Goal: Information Seeking & Learning: Understand process/instructions

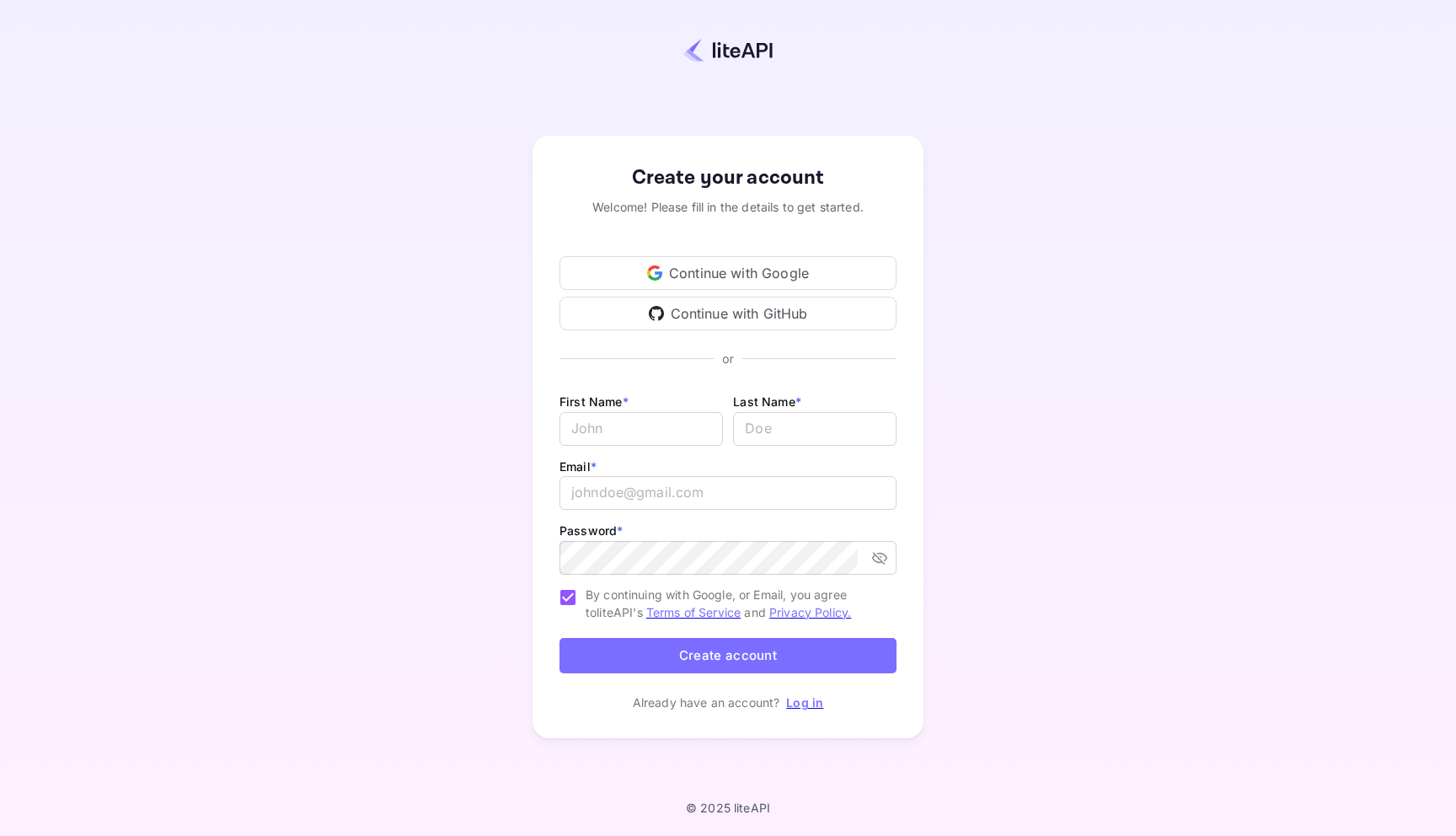
click at [758, 276] on div "Continue with Google" at bounding box center [728, 272] width 338 height 34
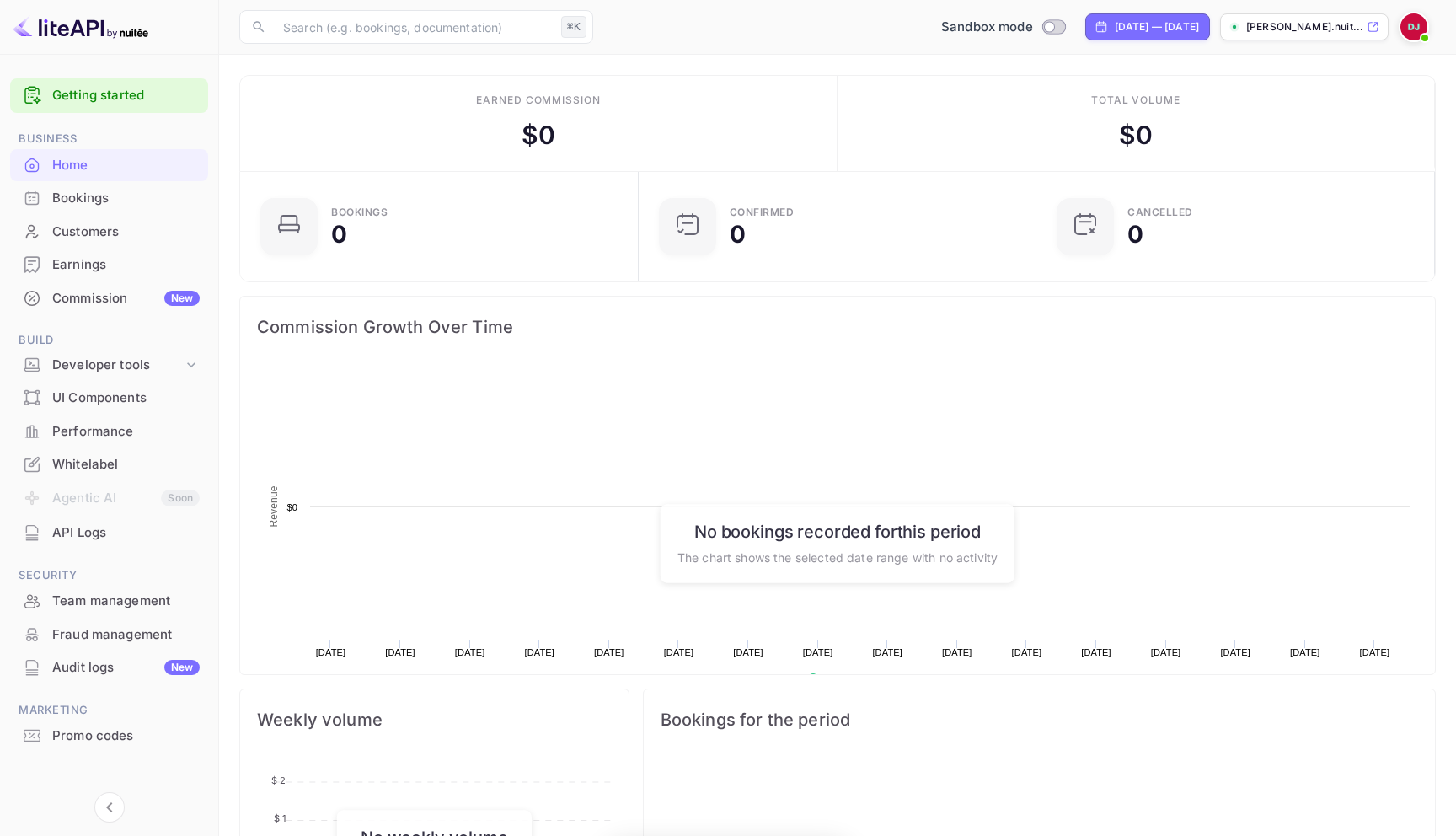
scroll to position [274, 389]
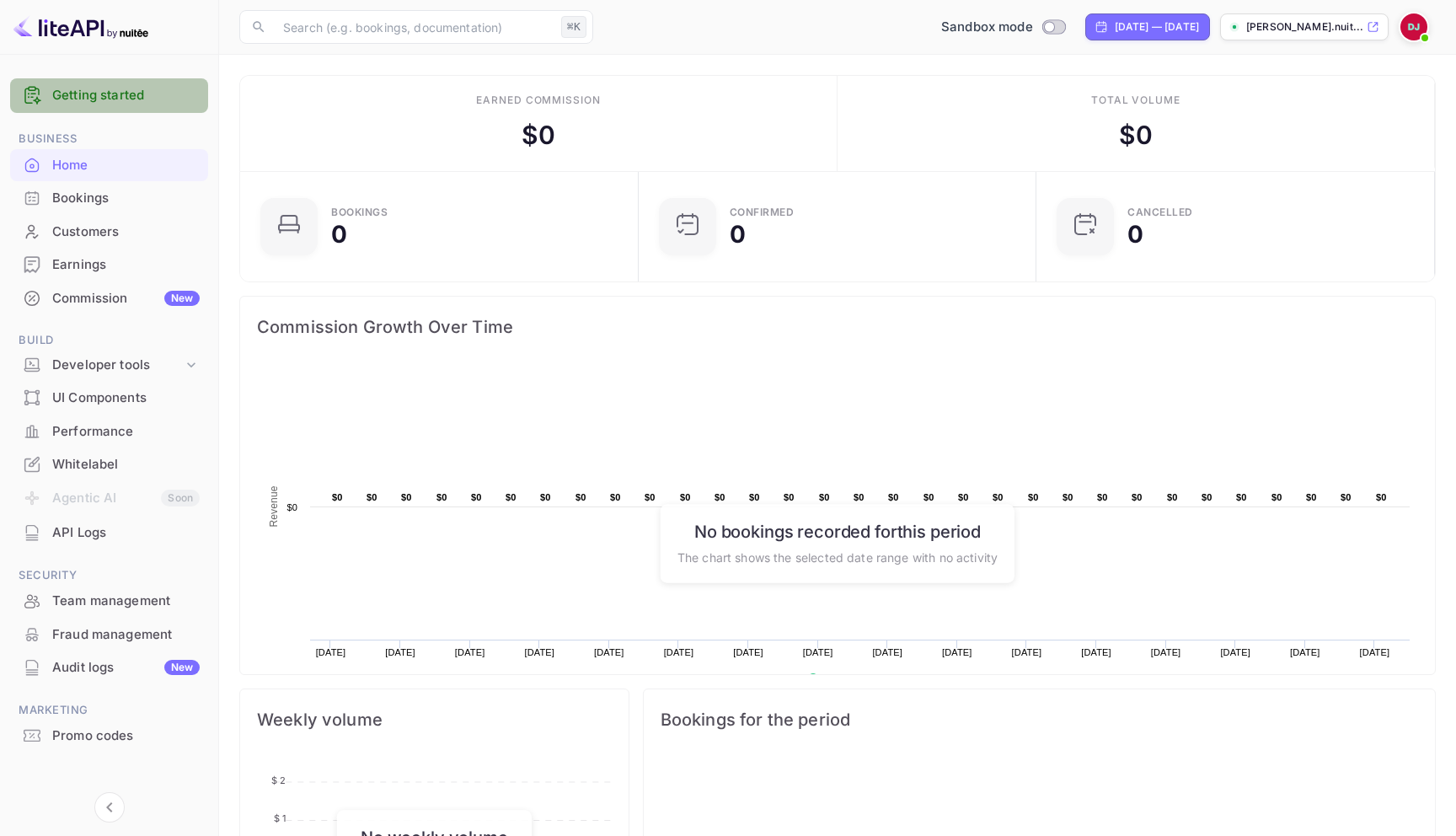
click at [124, 99] on link "Getting started" at bounding box center [125, 95] width 147 height 19
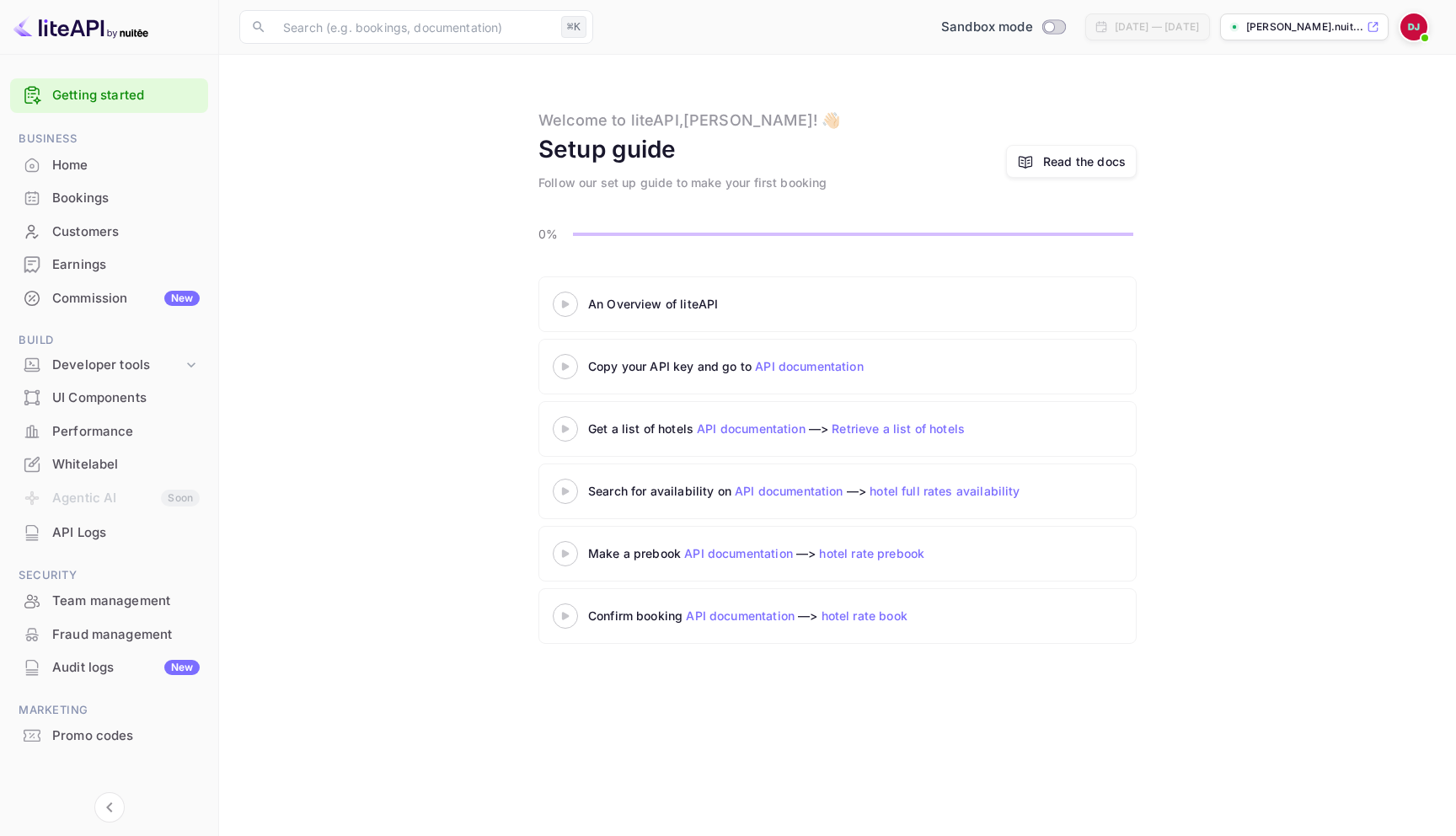
click at [567, 296] on div at bounding box center [565, 304] width 59 height 21
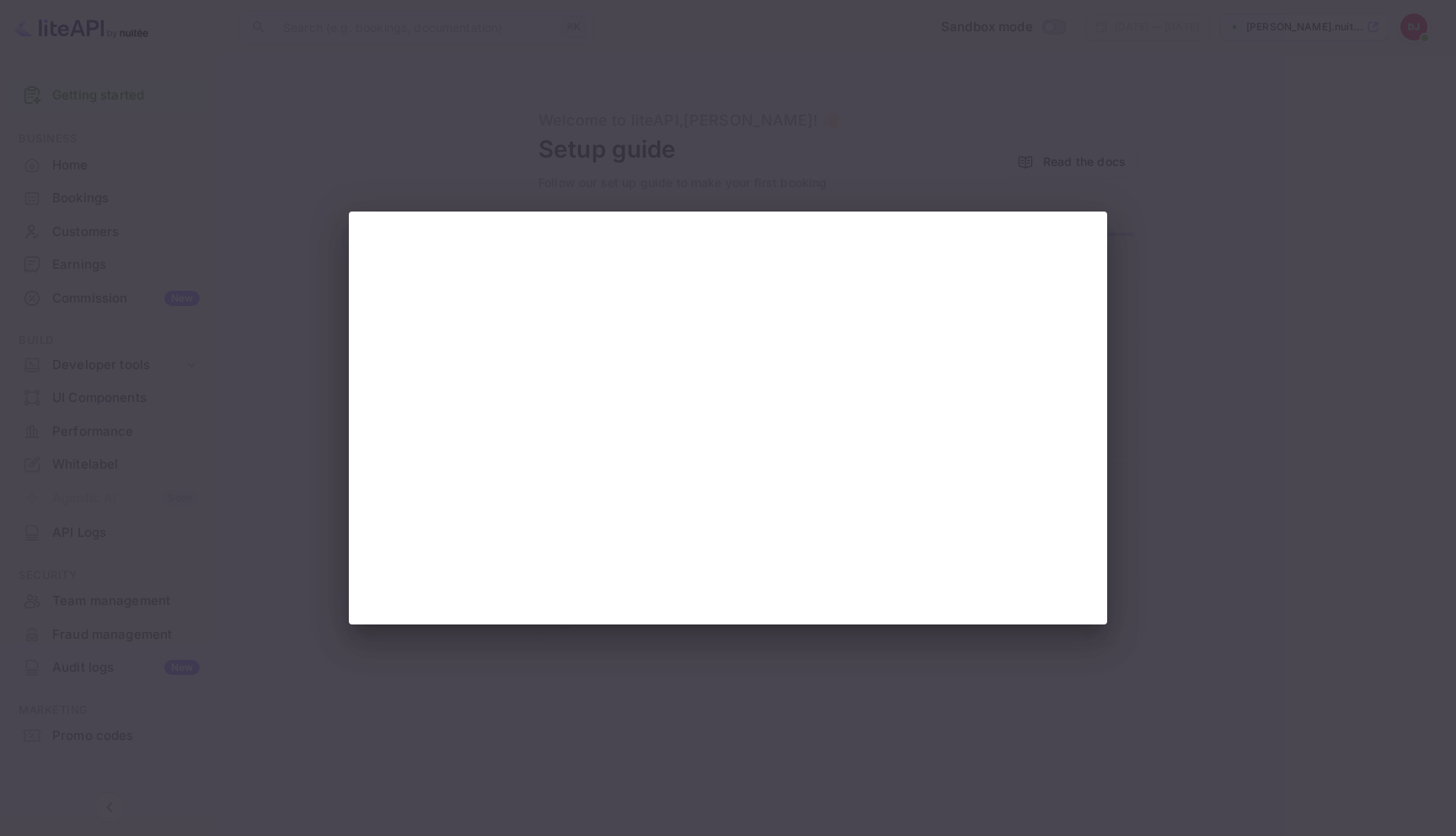
click at [1166, 521] on div at bounding box center [728, 418] width 1456 height 836
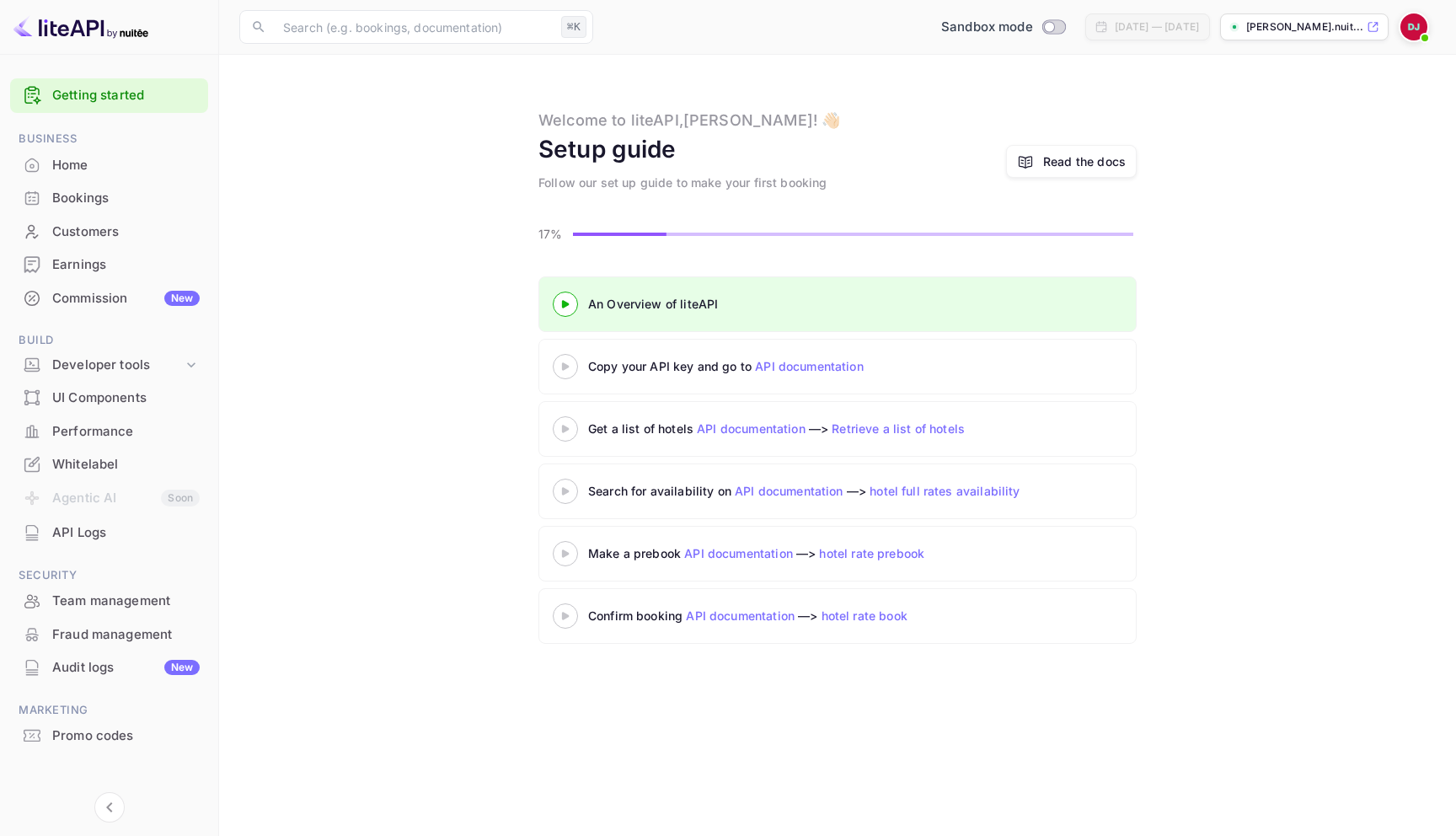
click at [561, 365] on icon at bounding box center [565, 367] width 59 height 9
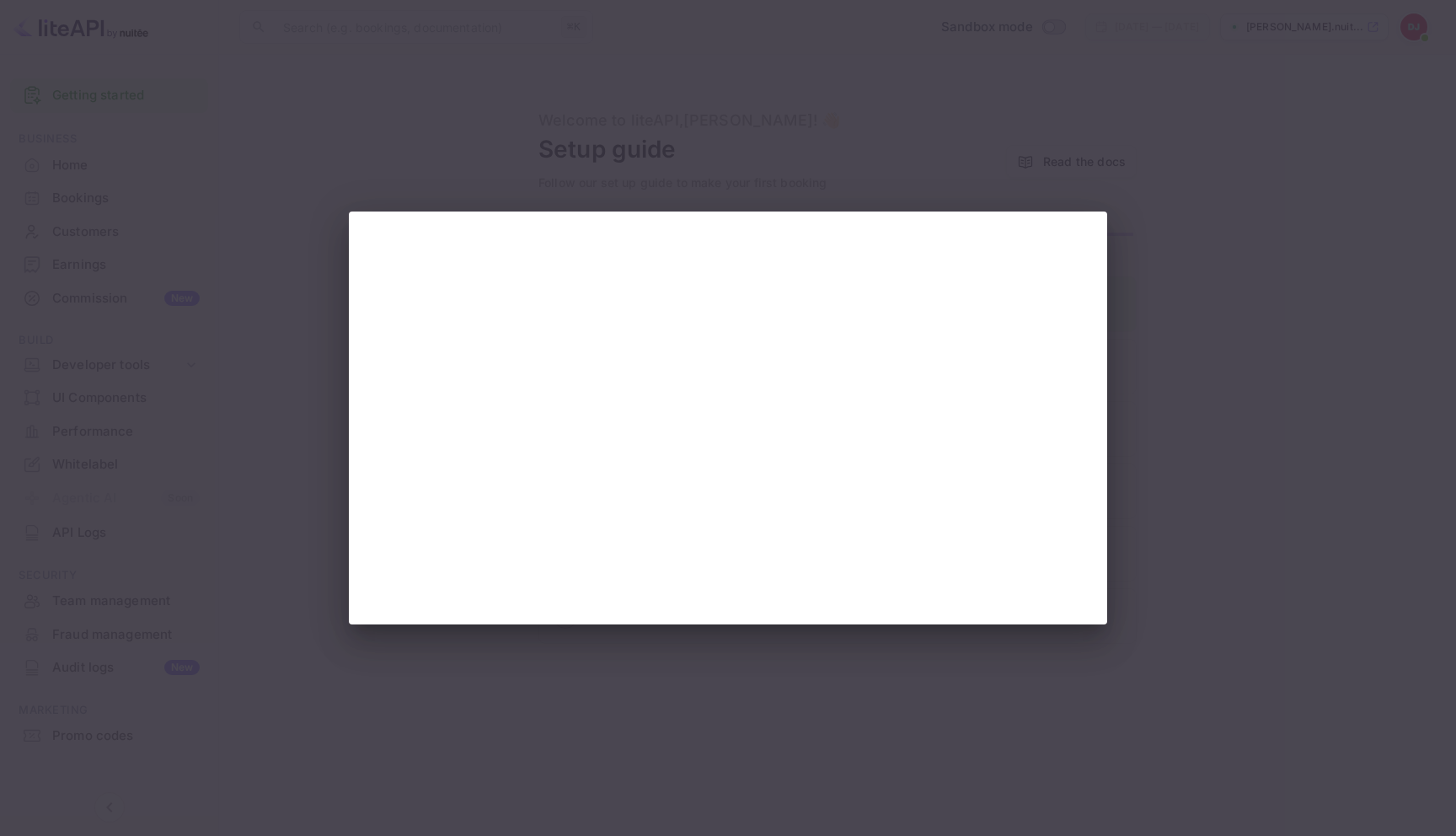
click at [1288, 421] on div at bounding box center [728, 418] width 1456 height 836
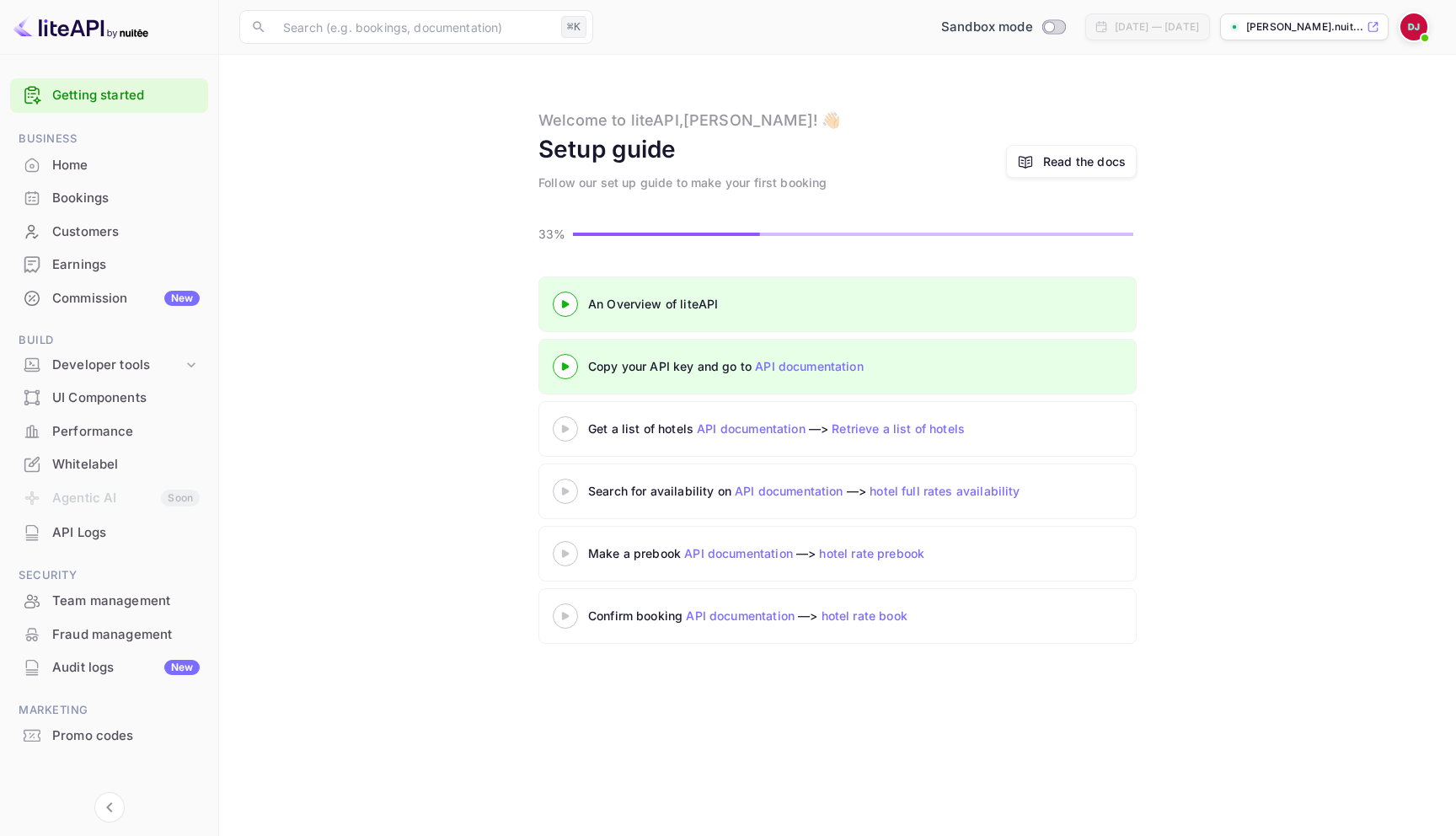
click at [570, 433] on icon at bounding box center [565, 429] width 59 height 9
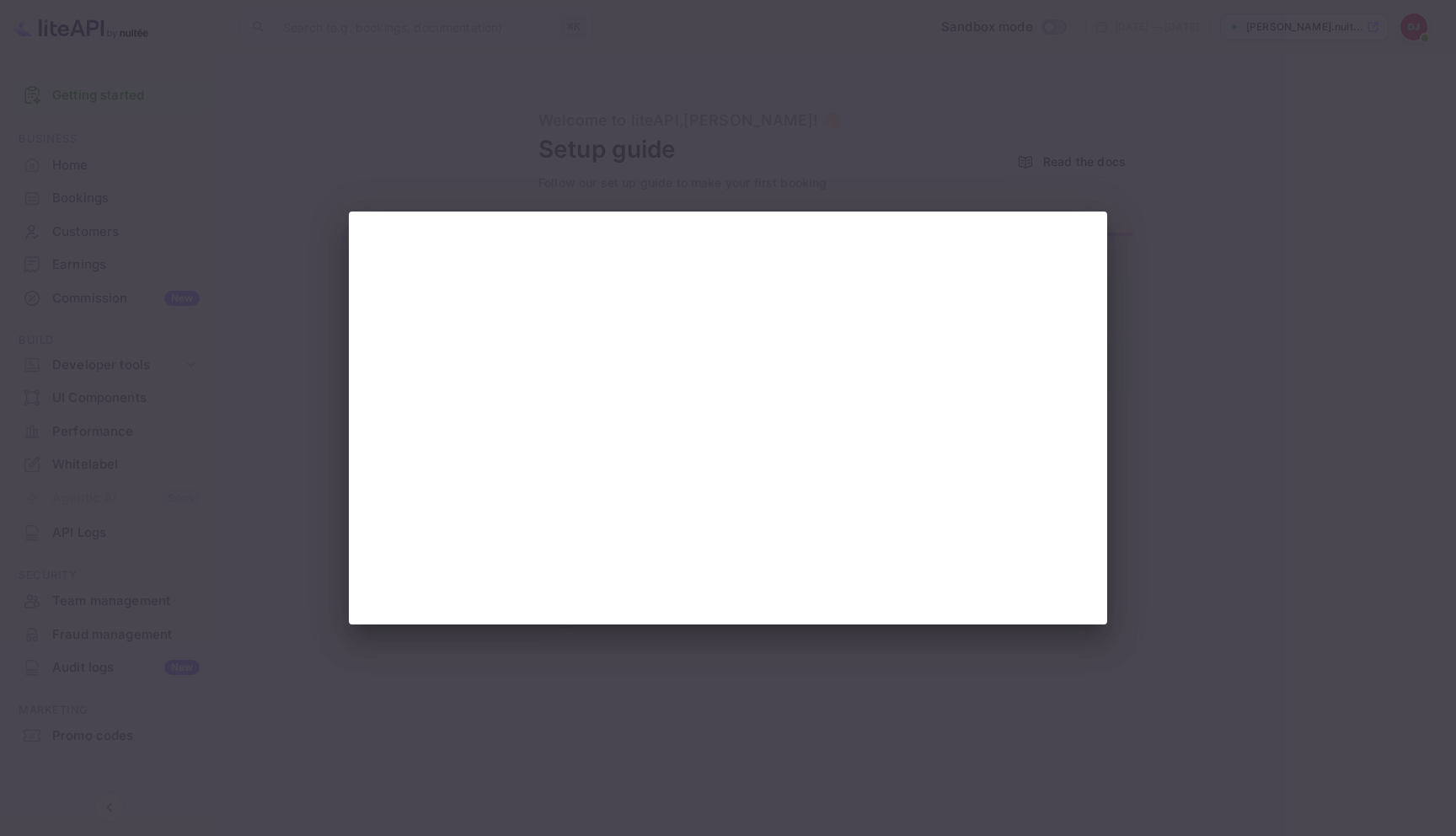
click at [1347, 483] on div at bounding box center [728, 418] width 1456 height 836
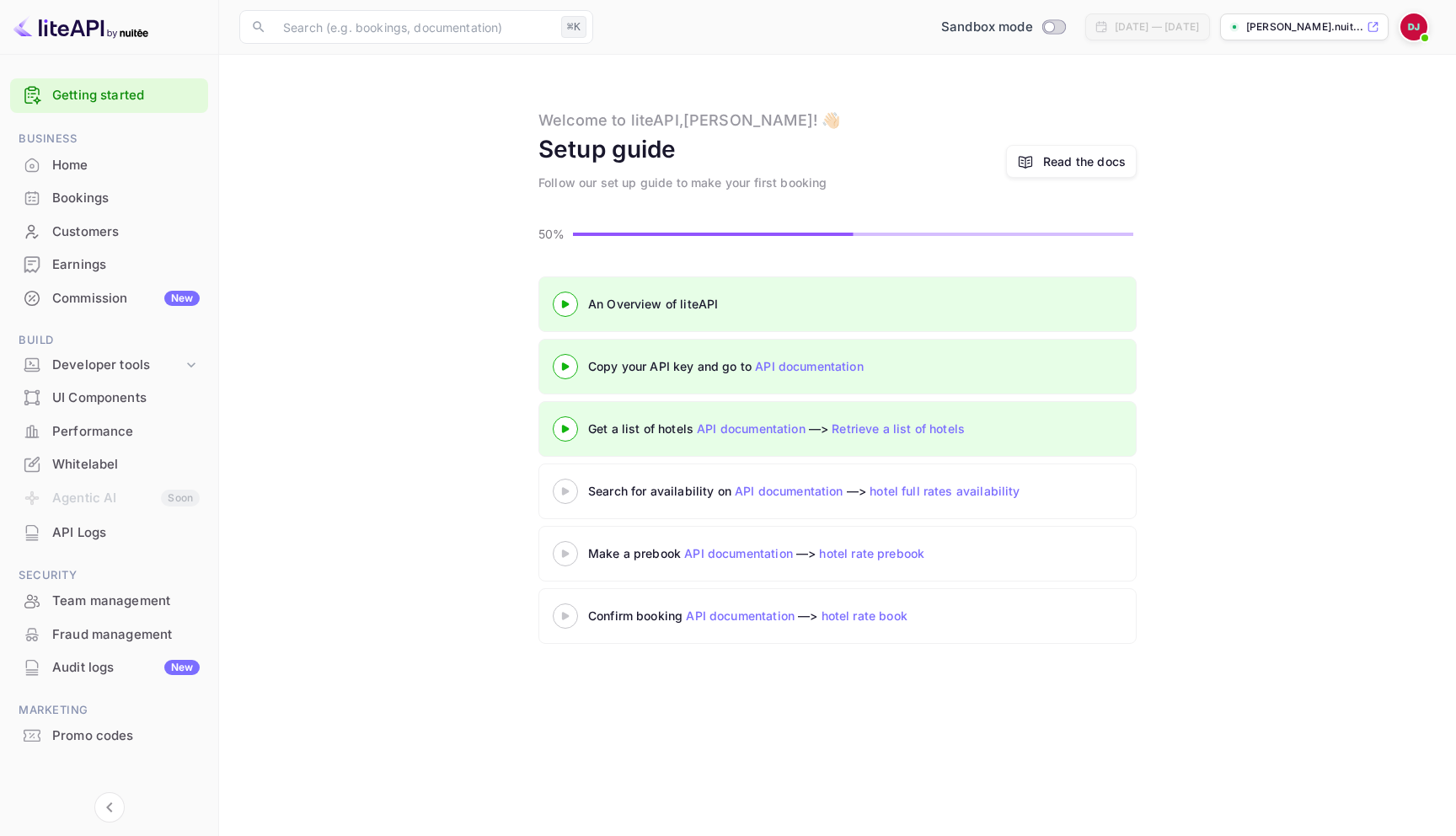
click at [575, 494] on icon at bounding box center [565, 492] width 59 height 9
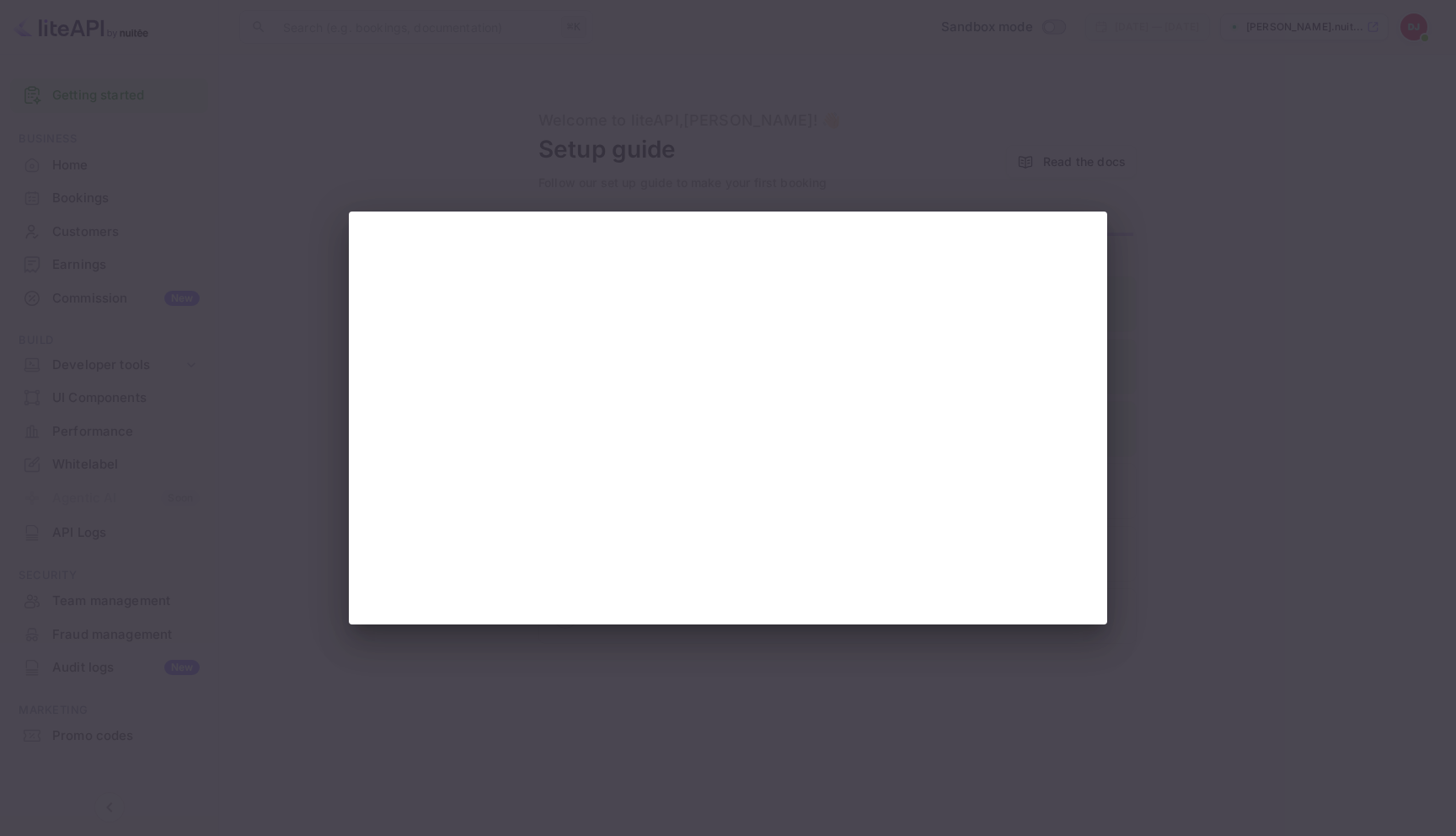
click at [1218, 386] on div at bounding box center [728, 418] width 1456 height 836
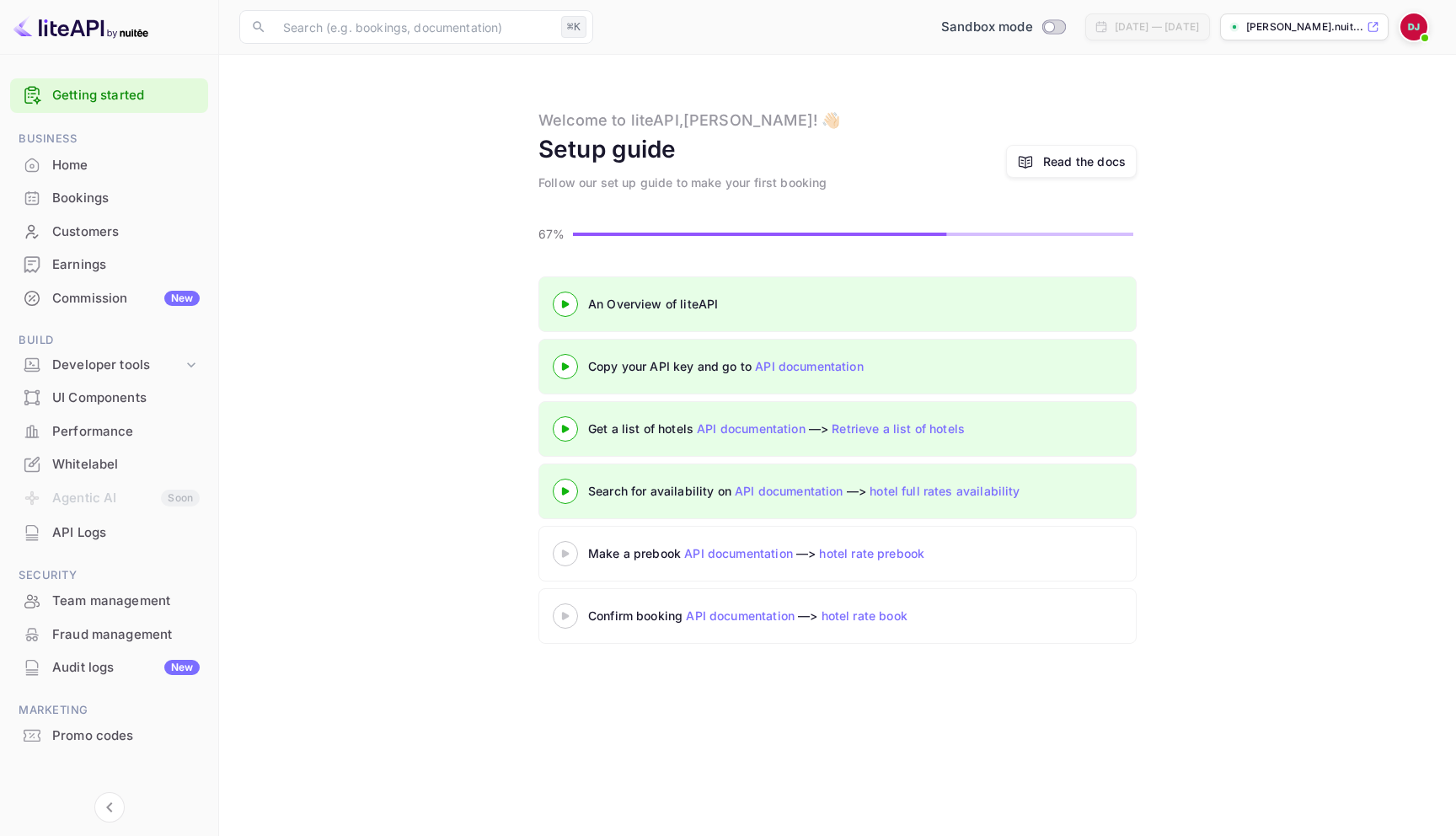
click at [566, 556] on icon at bounding box center [565, 553] width 59 height 9
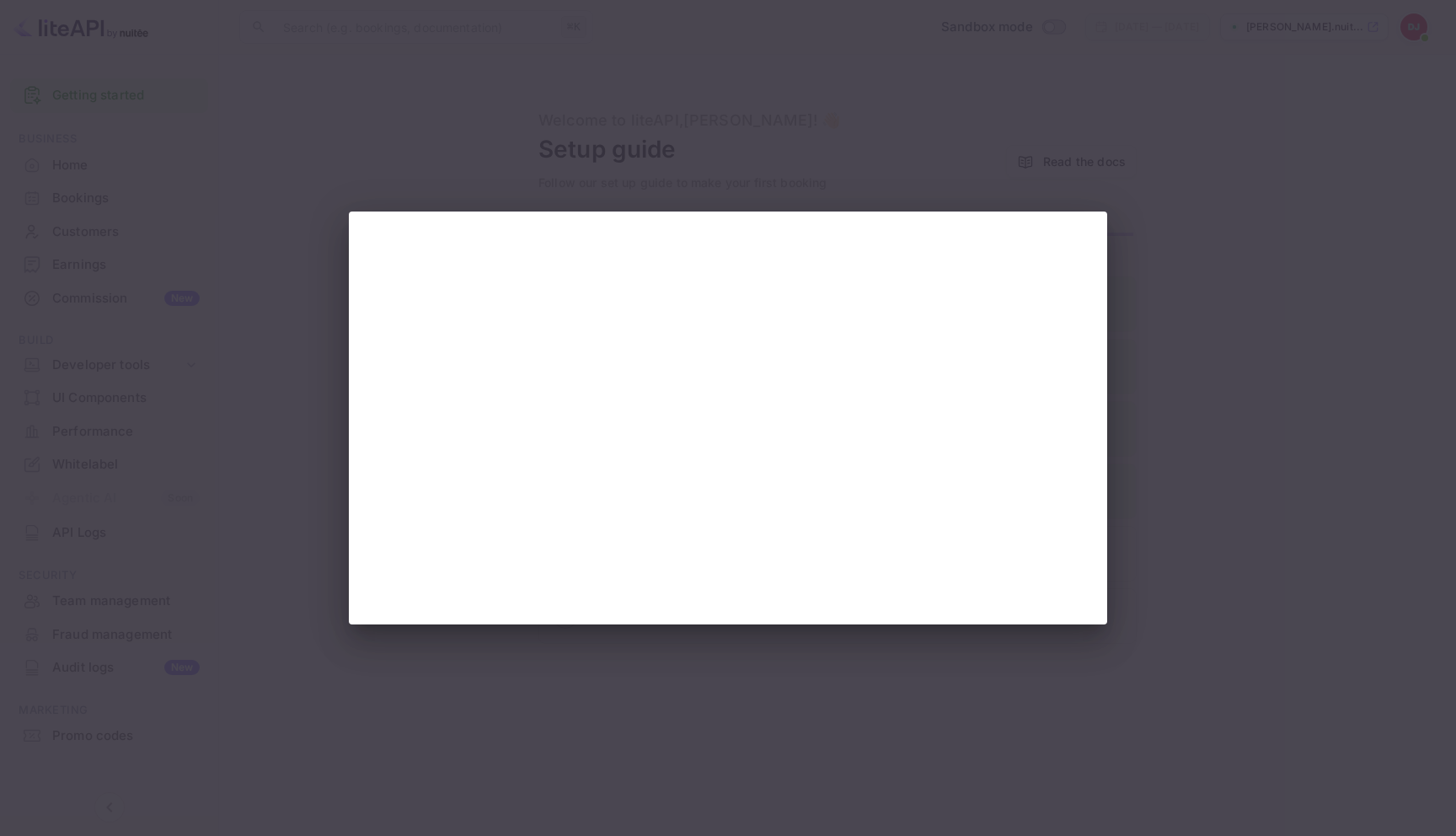
click at [1317, 416] on div at bounding box center [728, 418] width 1456 height 836
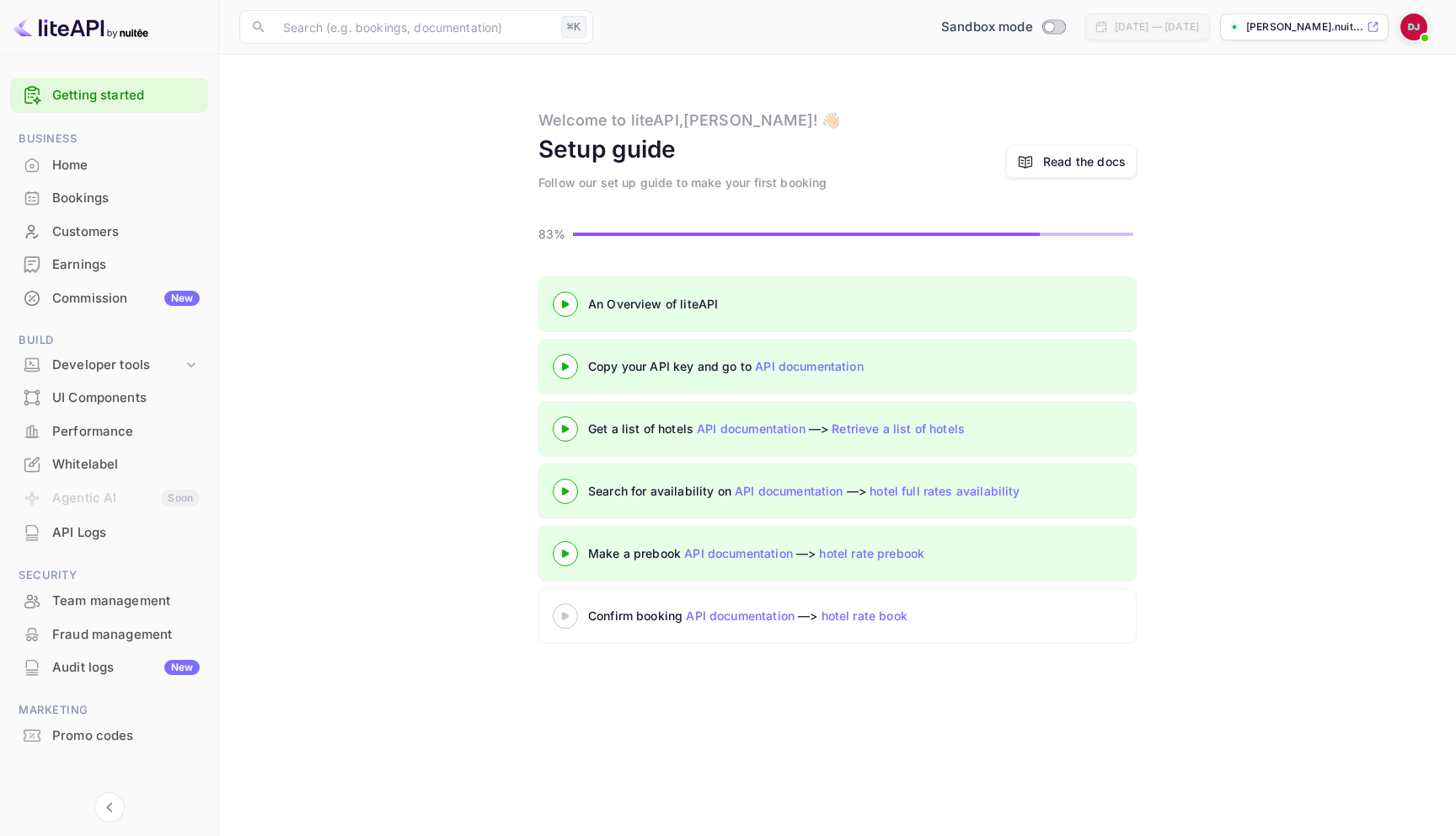
click at [569, 620] on icon at bounding box center [565, 616] width 59 height 9
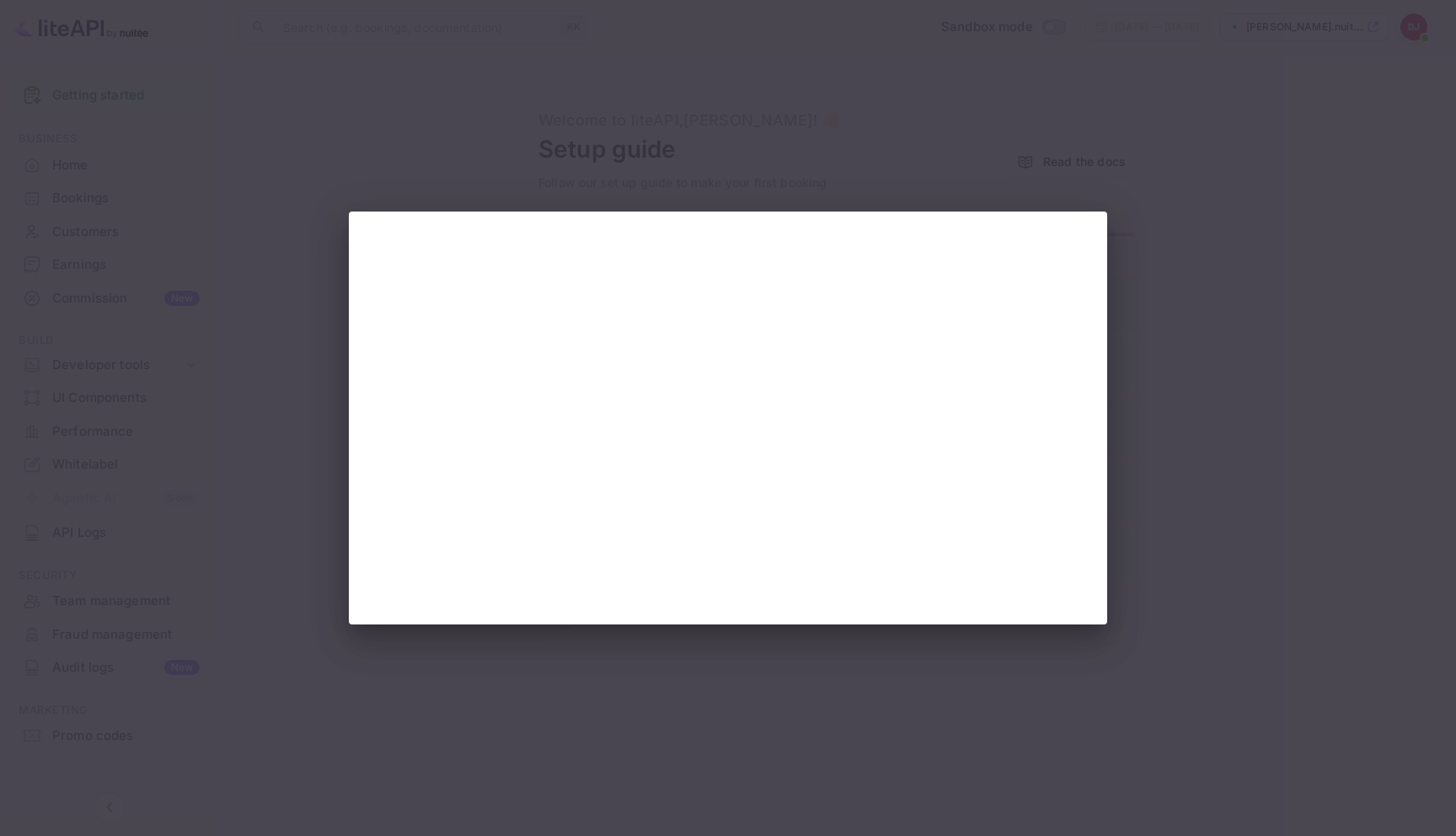
click at [1182, 500] on div at bounding box center [728, 418] width 1456 height 836
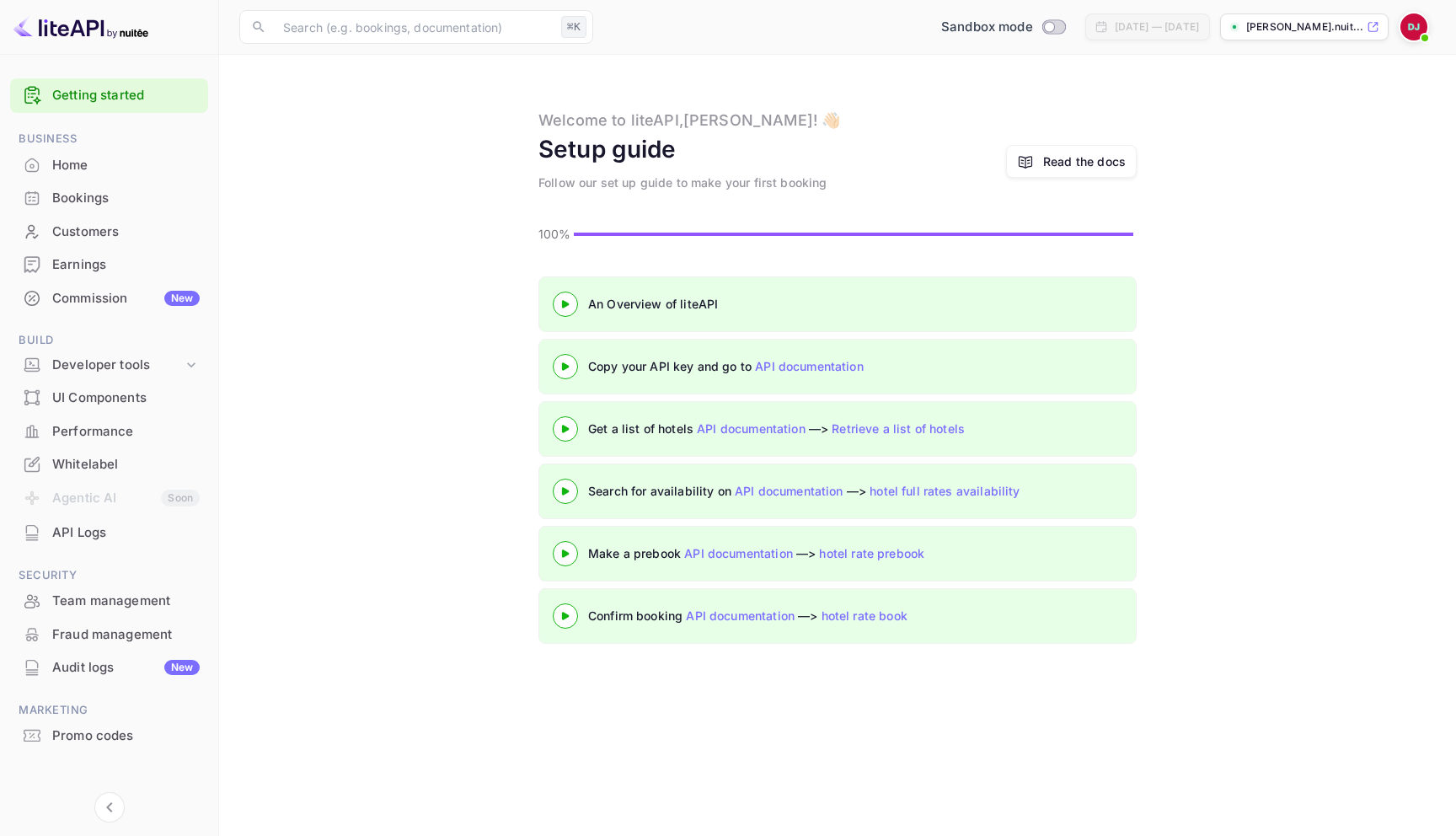
click at [1053, 162] on div "Read the docs" at bounding box center [1085, 162] width 83 height 17
click at [105, 187] on div "Bookings" at bounding box center [110, 198] width 198 height 33
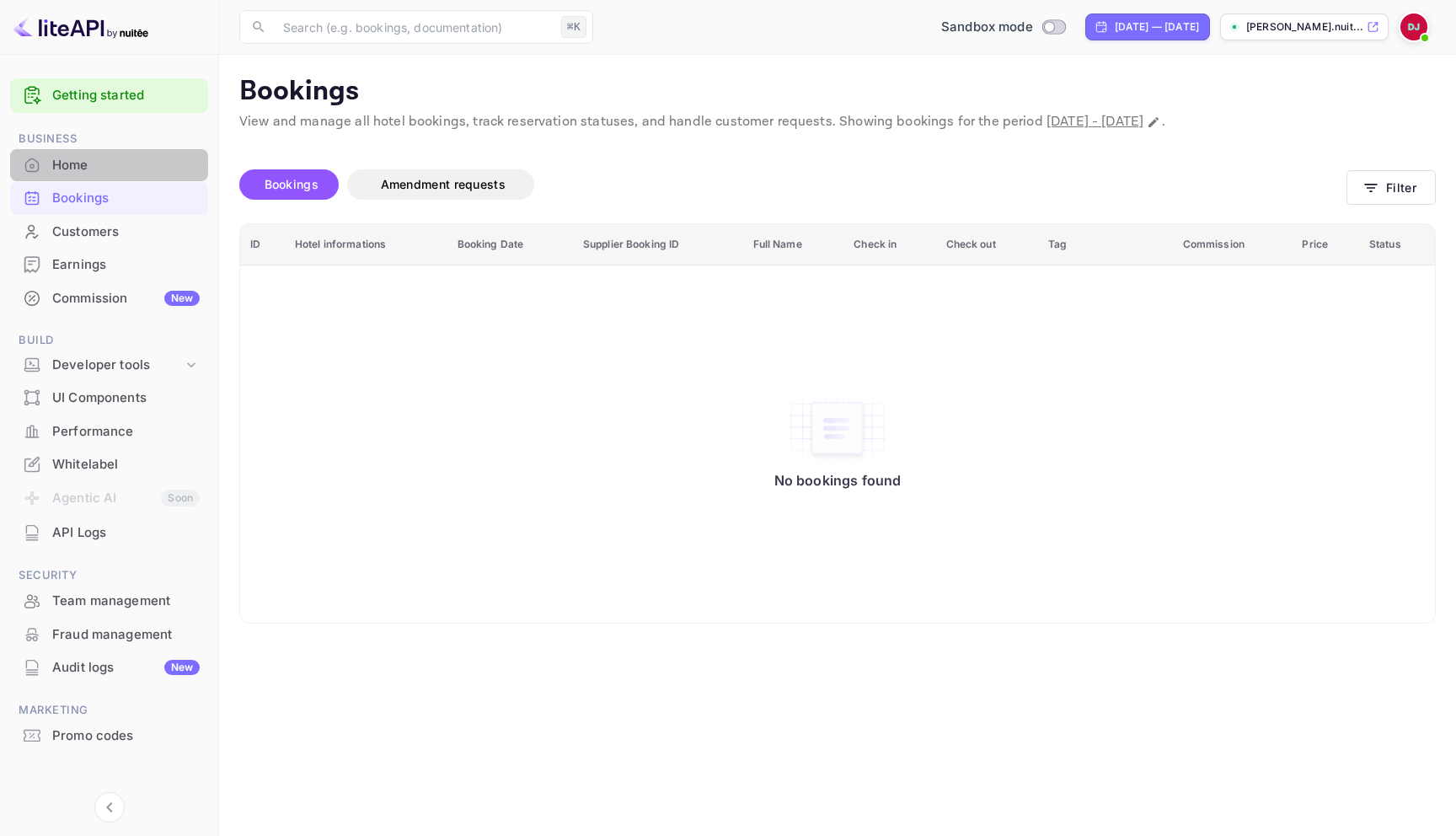
click at [113, 157] on div "Home" at bounding box center [125, 165] width 147 height 19
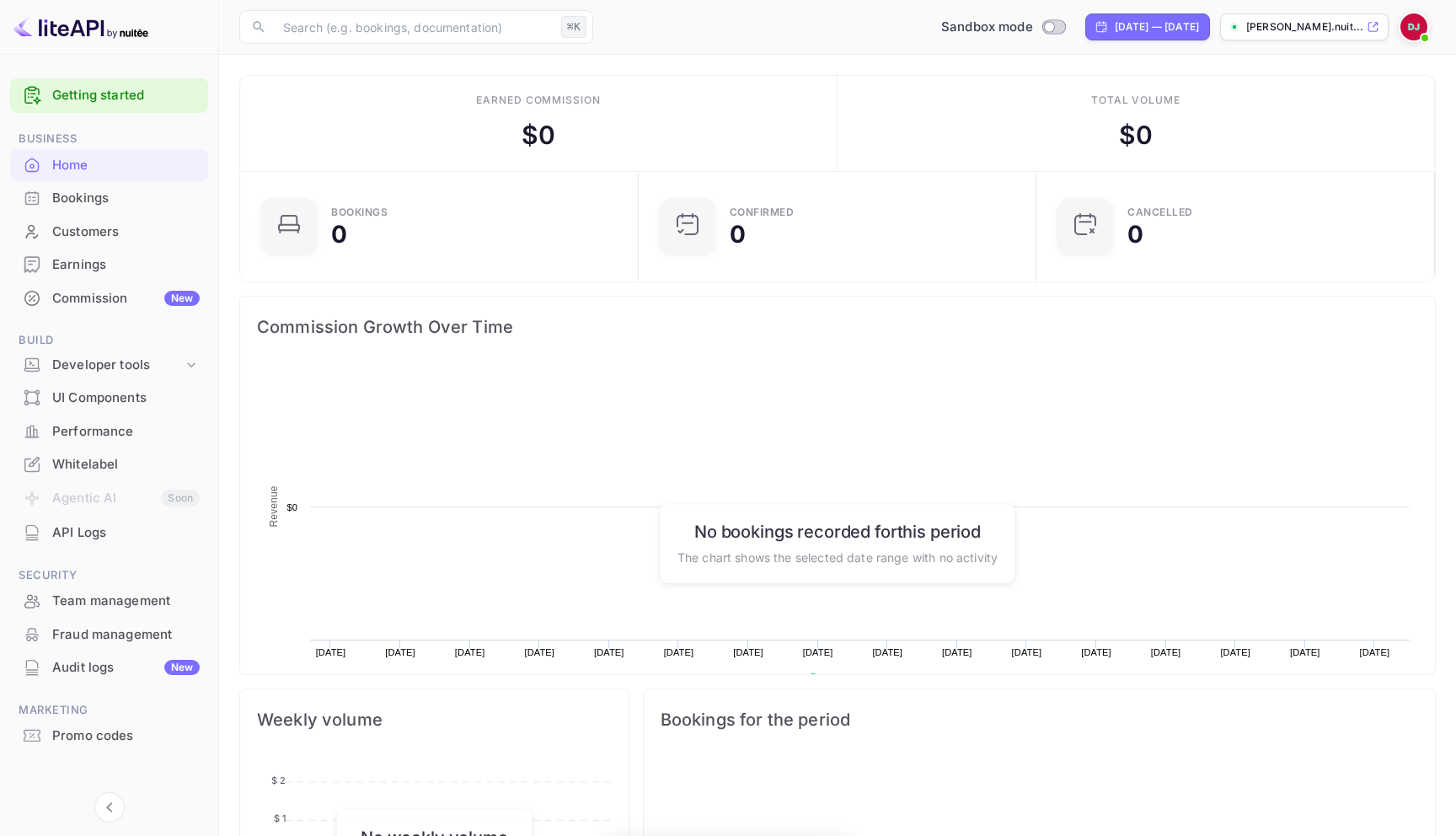
scroll to position [274, 389]
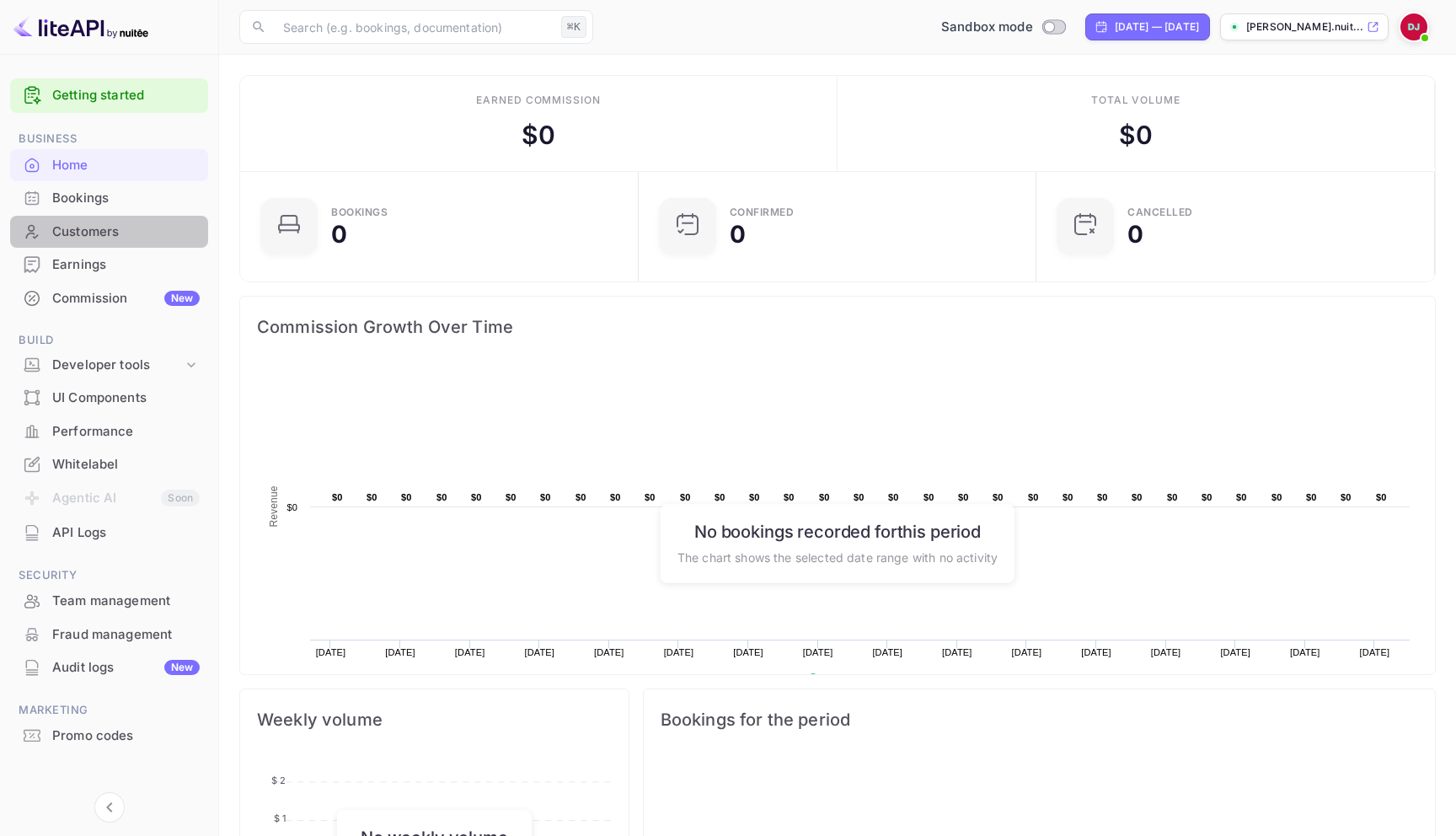
click at [88, 231] on div "Customers" at bounding box center [125, 232] width 147 height 19
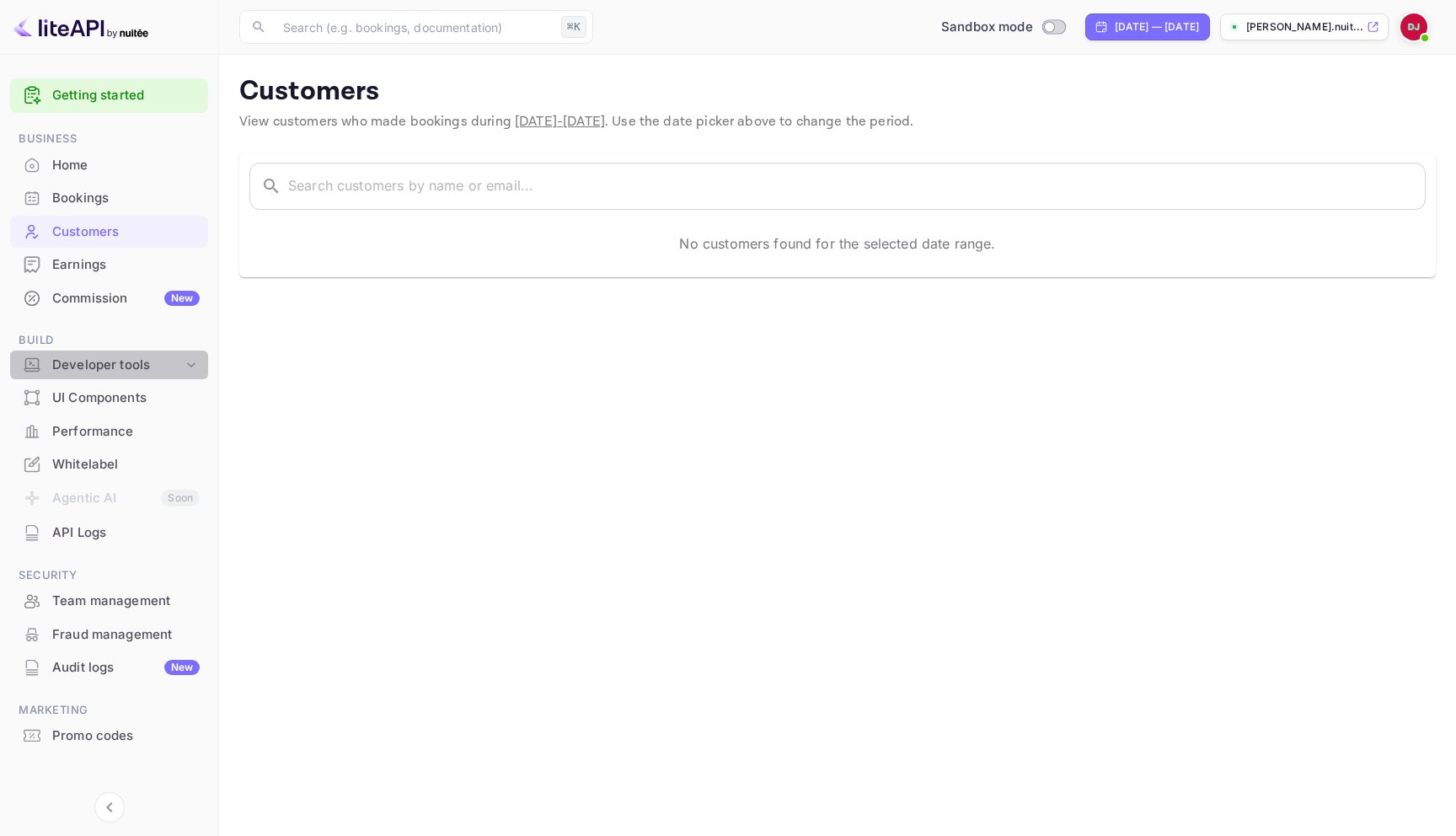
click at [74, 361] on div "Developer tools" at bounding box center [117, 366] width 131 height 19
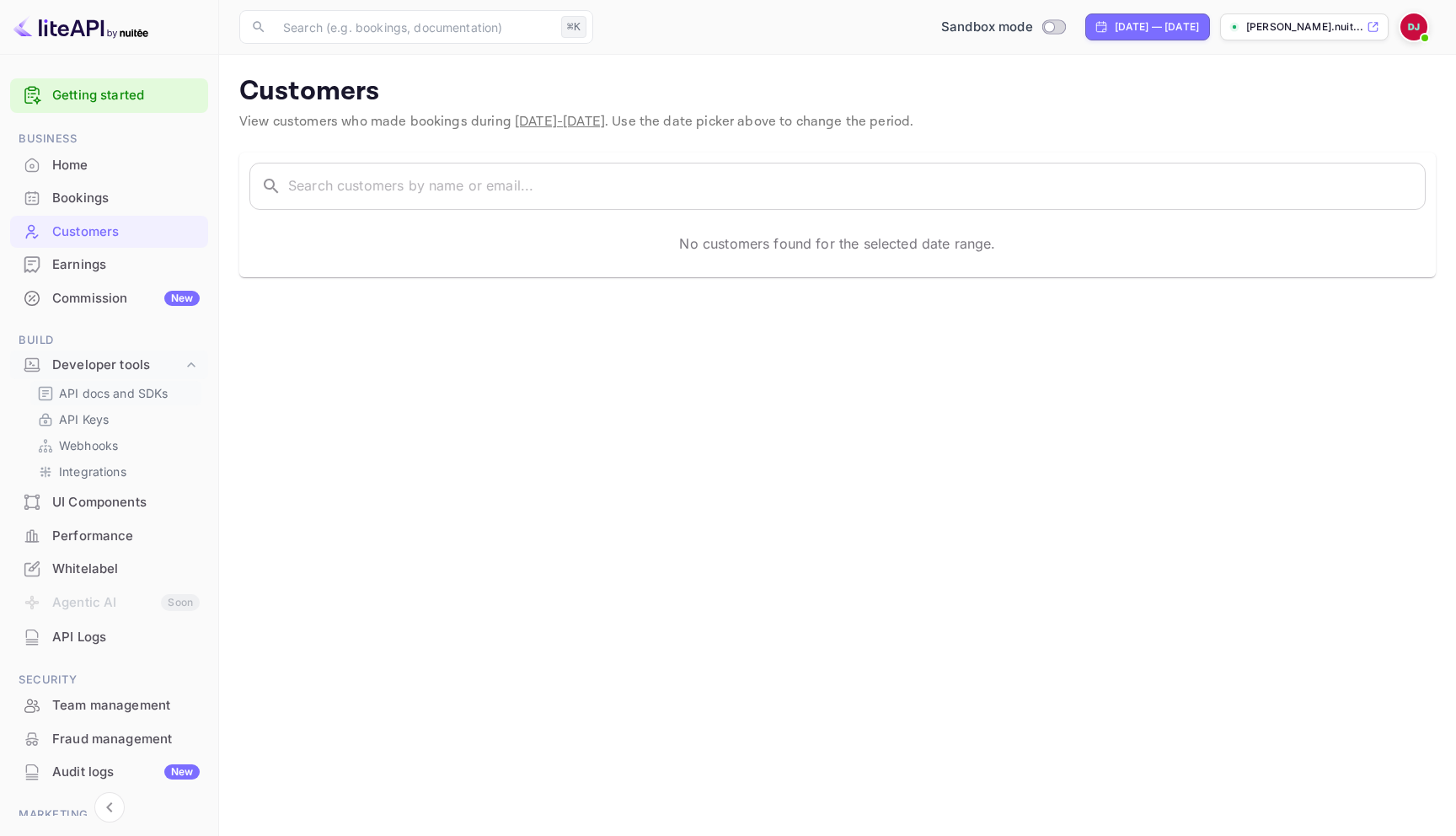
click at [75, 385] on p "API docs and SDKs" at bounding box center [113, 393] width 110 height 17
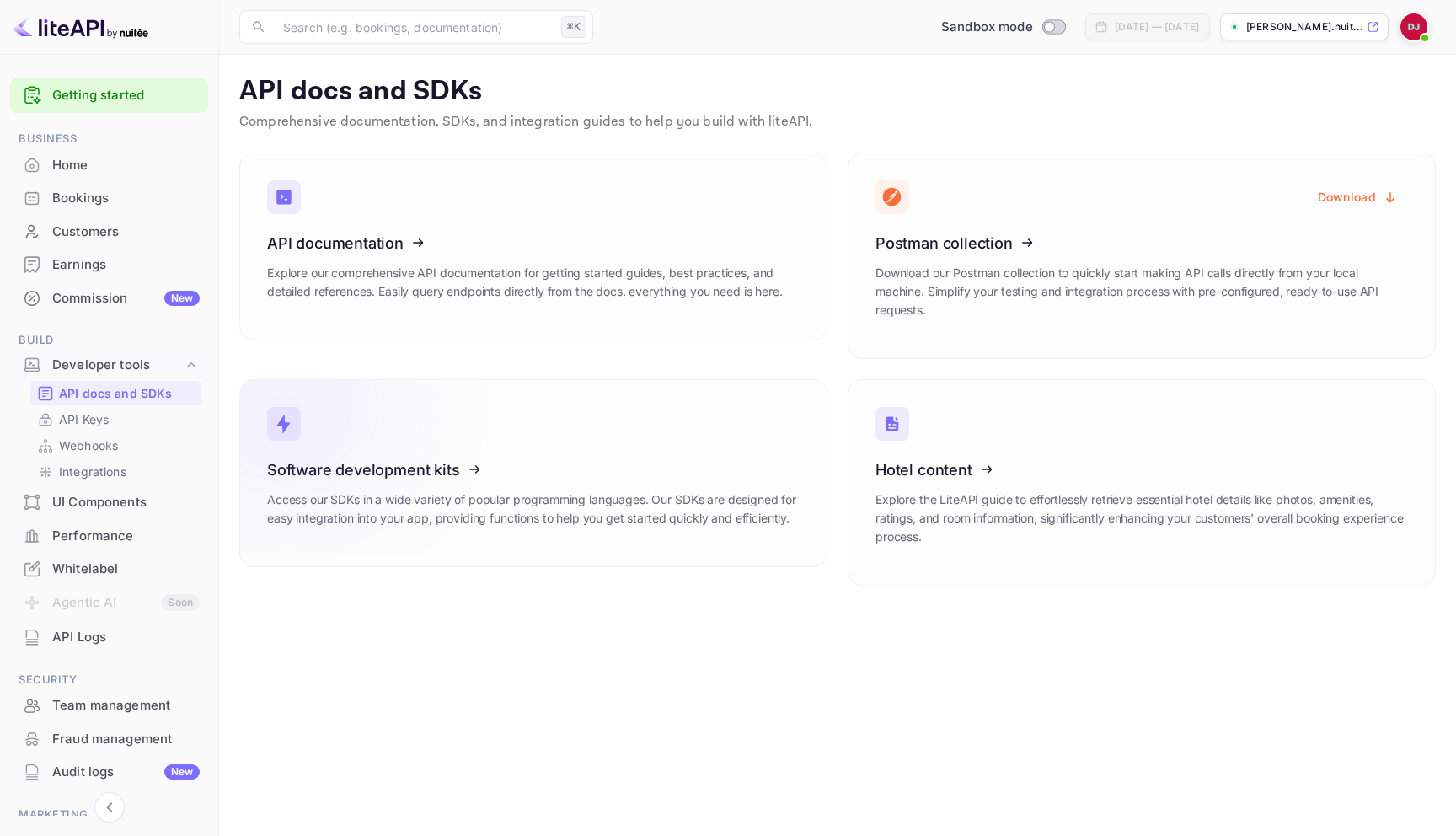
click at [699, 490] on div "Software development kits Access our SDKs in a wide variety of popular programm…" at bounding box center [534, 500] width 533 height 79
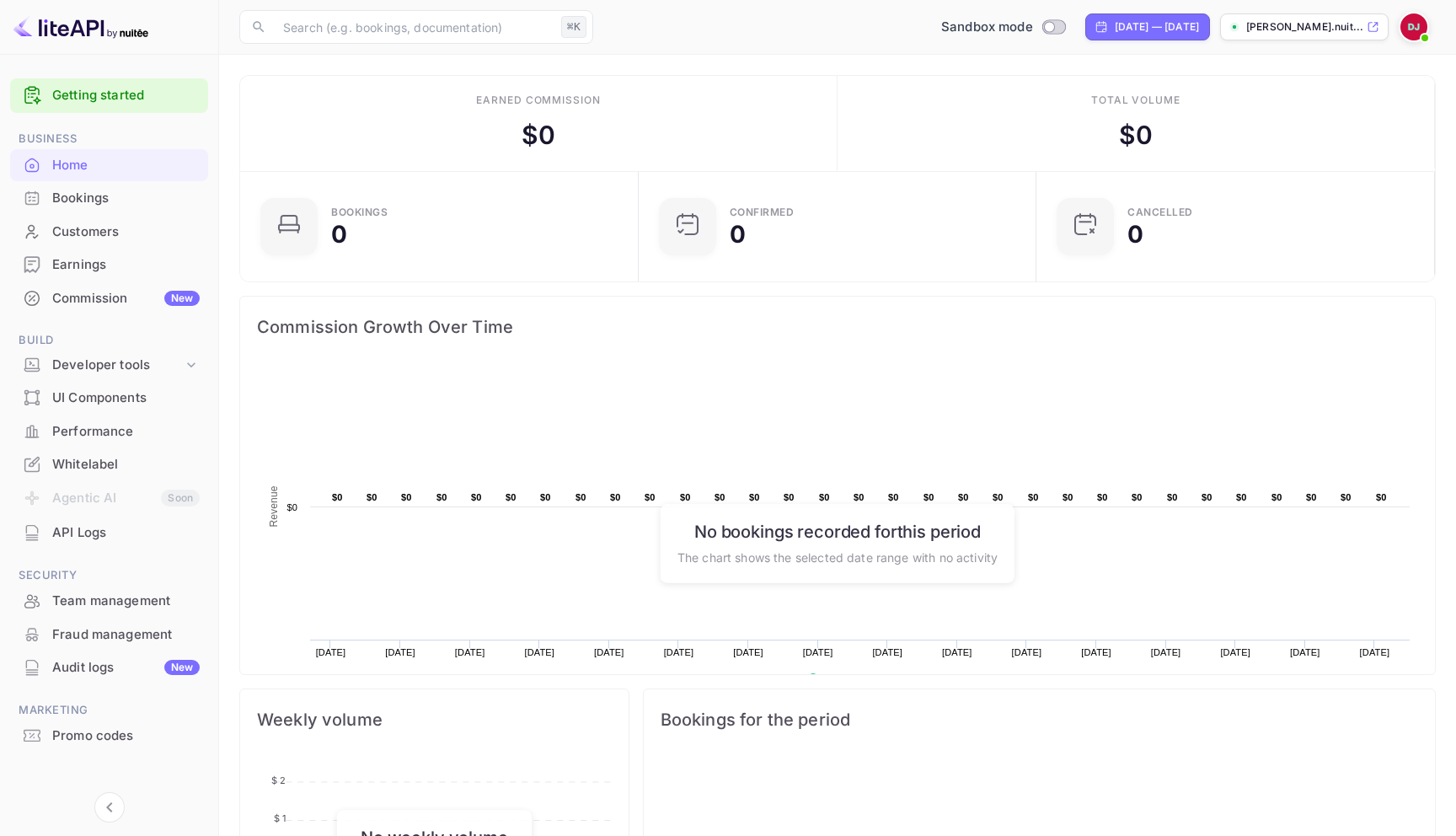
click at [143, 471] on div "Whitelabel" at bounding box center [125, 465] width 147 height 19
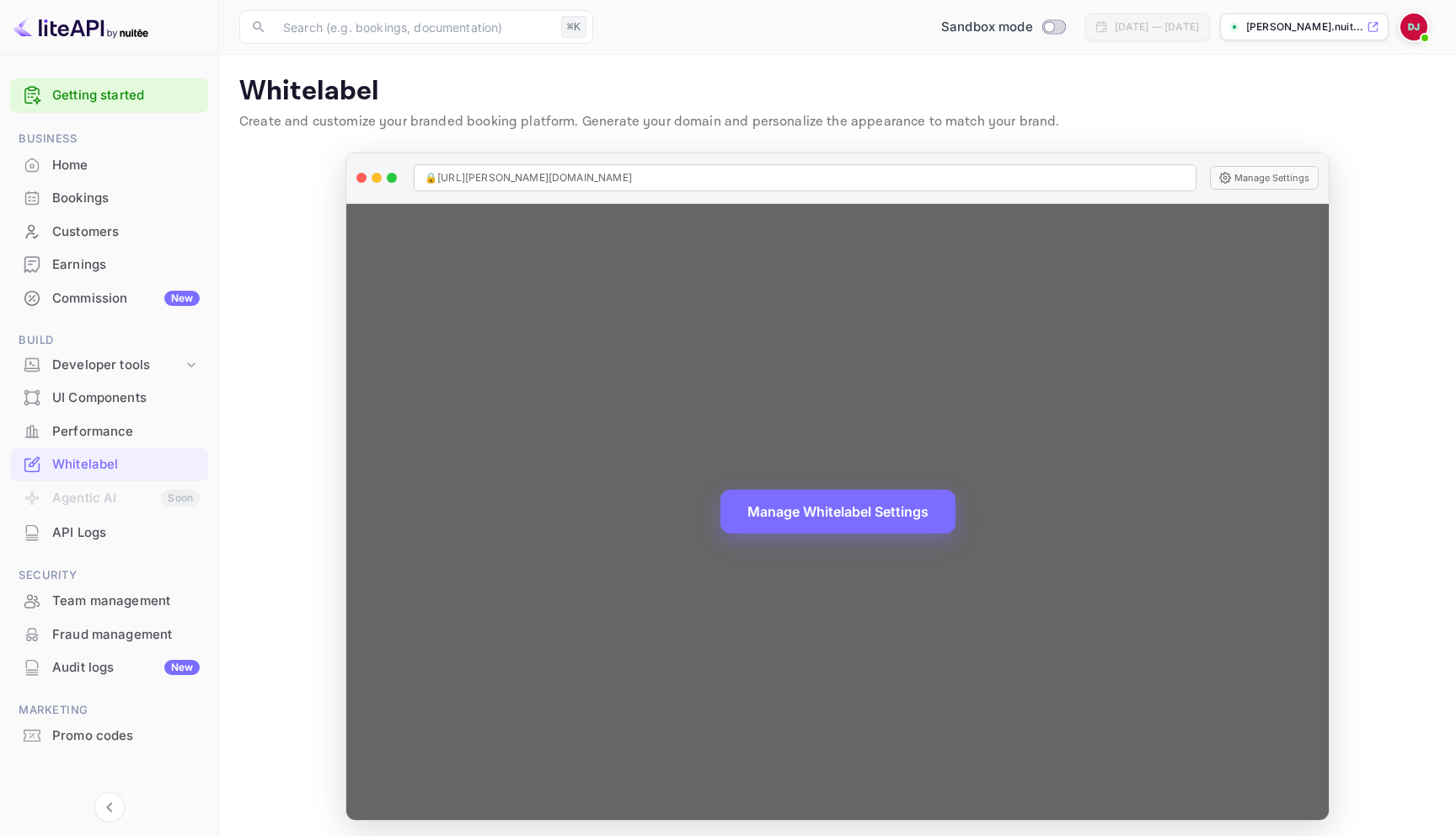
scroll to position [5, 0]
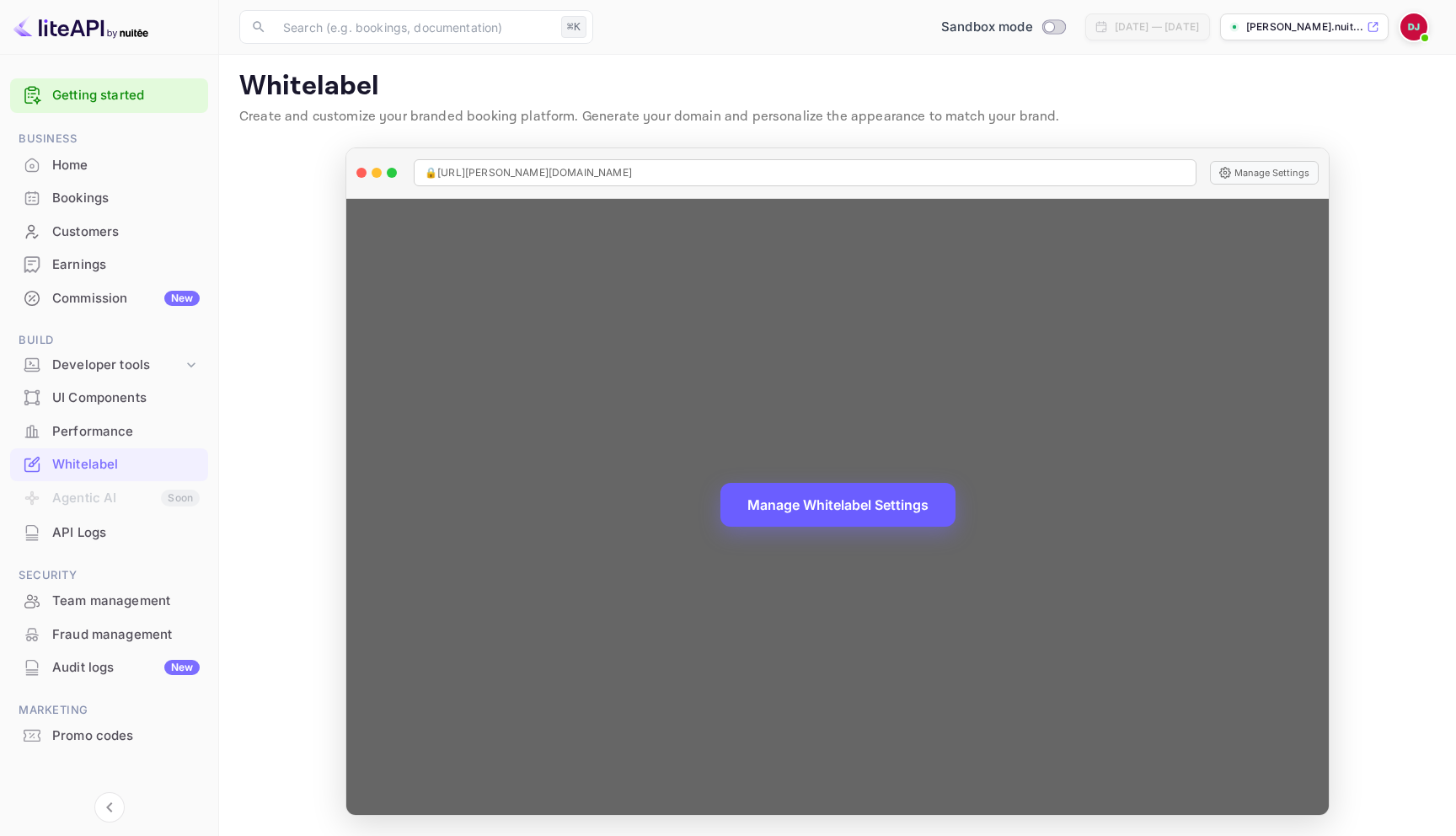
click at [802, 500] on button "Manage Whitelabel Settings" at bounding box center [838, 505] width 236 height 44
click at [1292, 185] on div "🔒 [URL][PERSON_NAME][DOMAIN_NAME] Manage Settings" at bounding box center [838, 173] width 983 height 51
click at [1293, 181] on button "Manage Settings" at bounding box center [1265, 172] width 109 height 24
